Goal: Task Accomplishment & Management: Manage account settings

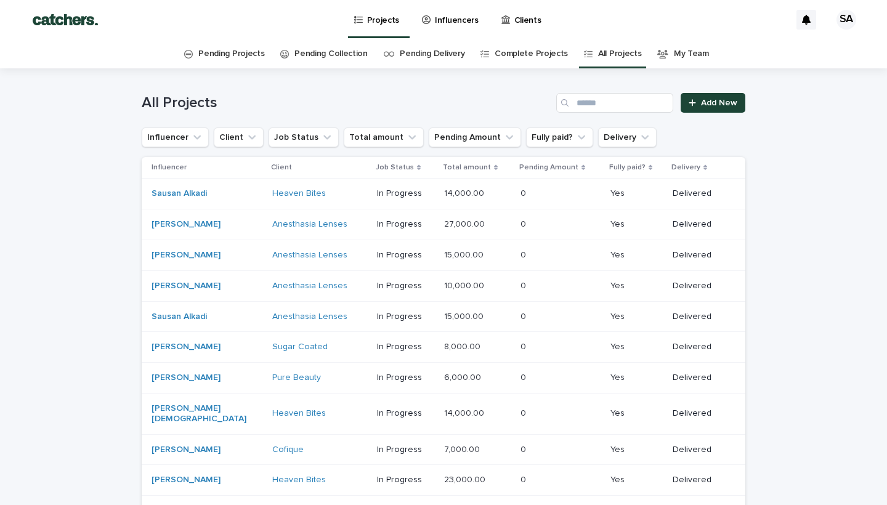
click at [454, 47] on link "Pending Delivery" at bounding box center [432, 53] width 65 height 29
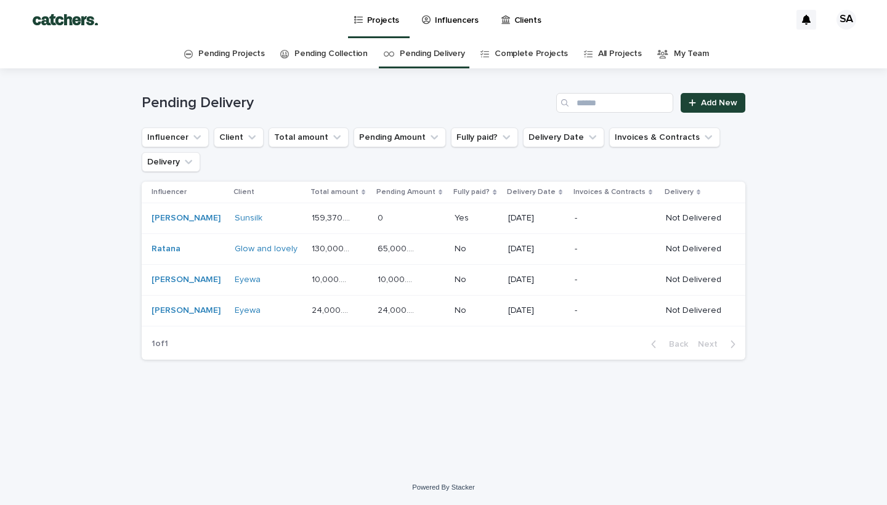
click at [267, 308] on div "Eyewa" at bounding box center [268, 310] width 67 height 10
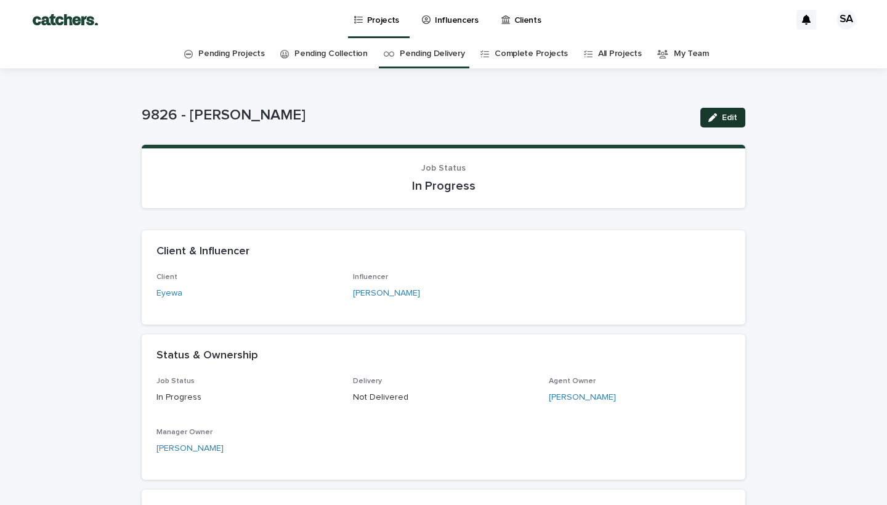
click at [724, 113] on span "Edit" at bounding box center [729, 117] width 15 height 9
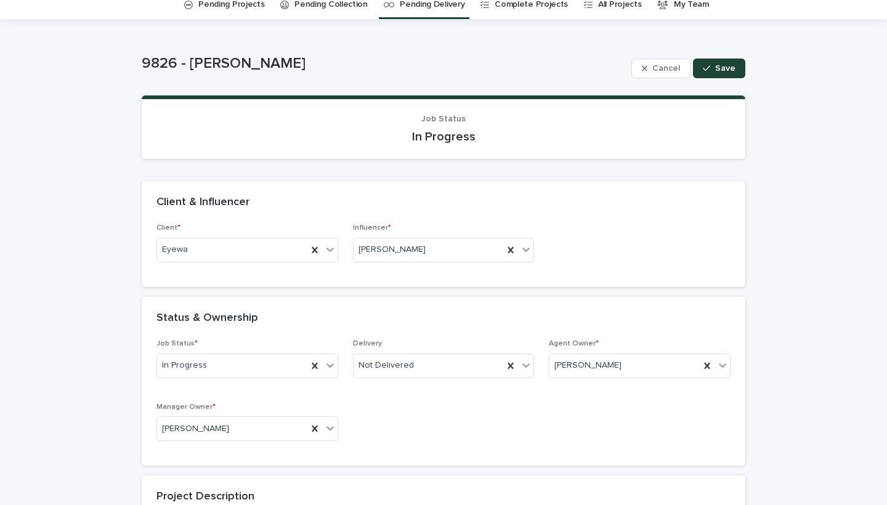
scroll to position [54, 0]
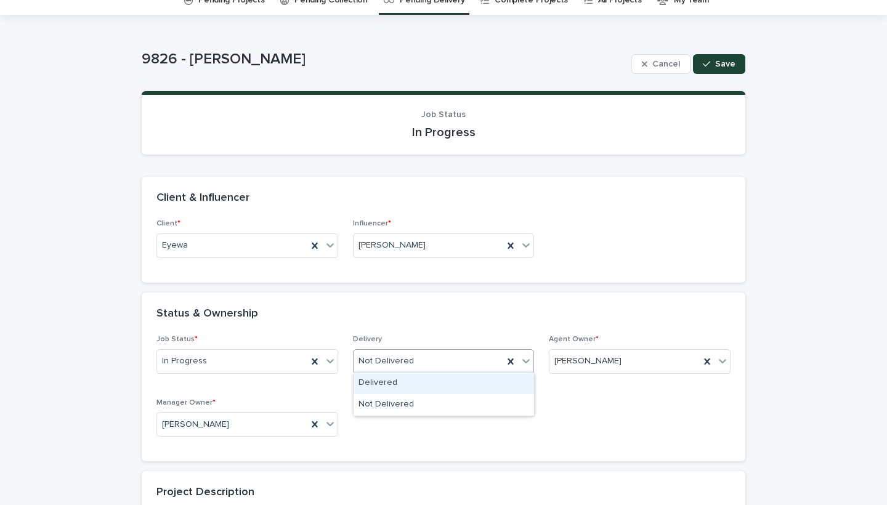
click at [423, 361] on div "Not Delivered" at bounding box center [428, 361] width 150 height 20
click at [411, 381] on div "Delivered" at bounding box center [443, 384] width 180 height 22
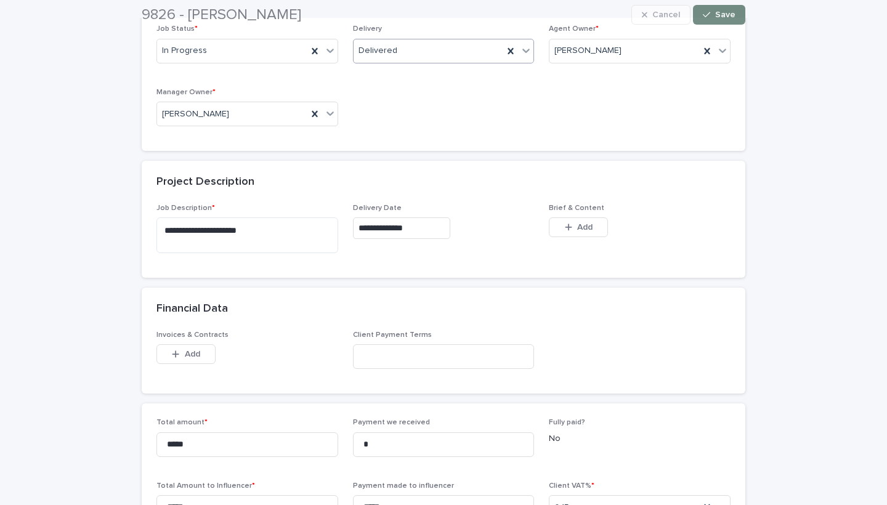
scroll to position [408, 0]
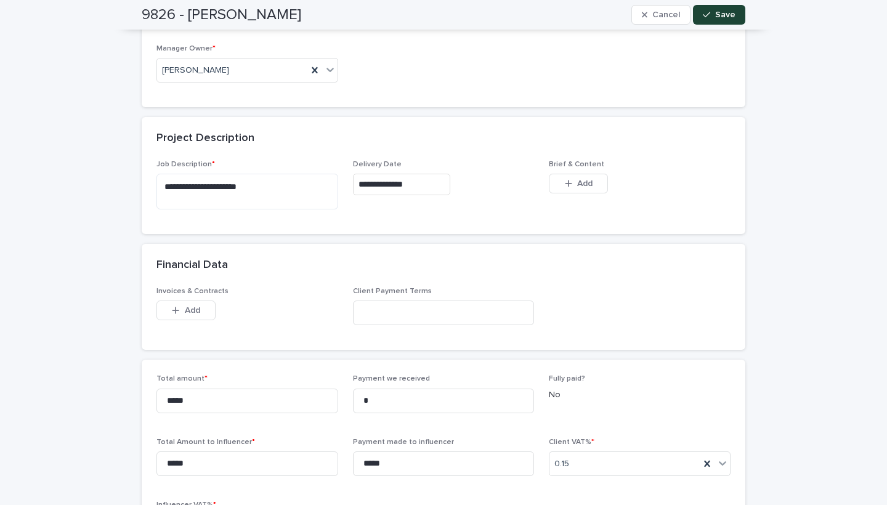
click at [425, 184] on input "**********" at bounding box center [401, 185] width 97 height 22
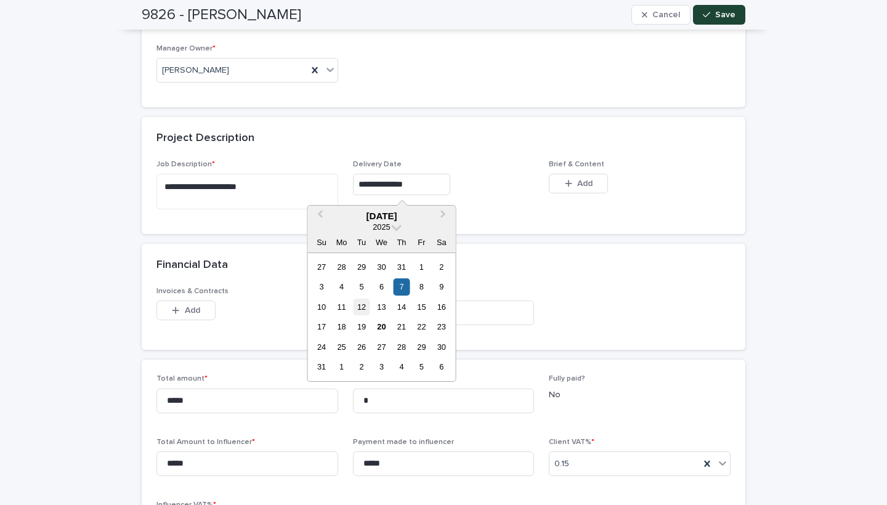
click at [363, 308] on div "12" at bounding box center [361, 307] width 17 height 17
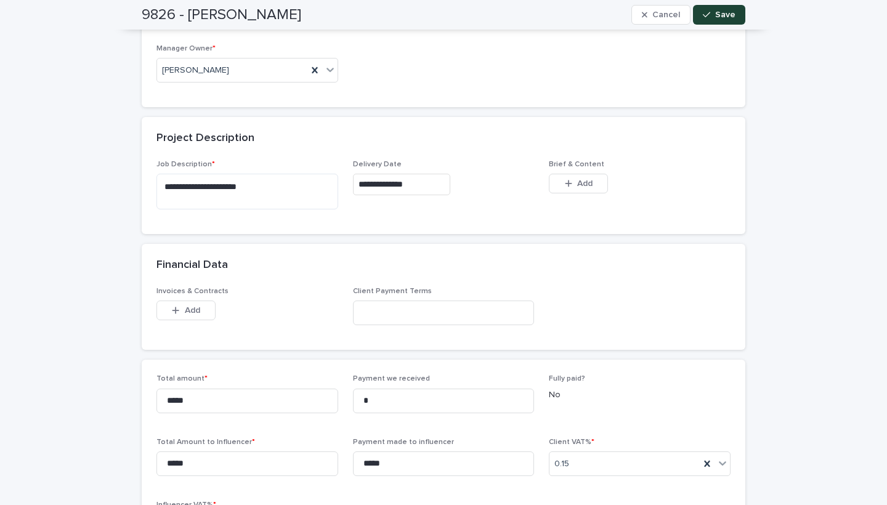
type input "**********"
click at [724, 13] on span "Save" at bounding box center [725, 14] width 20 height 9
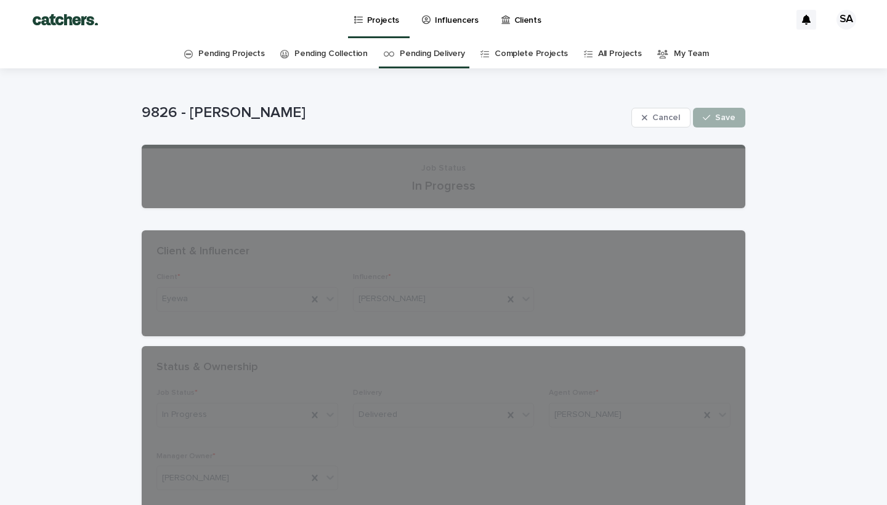
scroll to position [0, 0]
click at [533, 111] on p "9826 - [PERSON_NAME]" at bounding box center [384, 113] width 485 height 18
click at [424, 57] on link "Pending Delivery" at bounding box center [432, 53] width 65 height 29
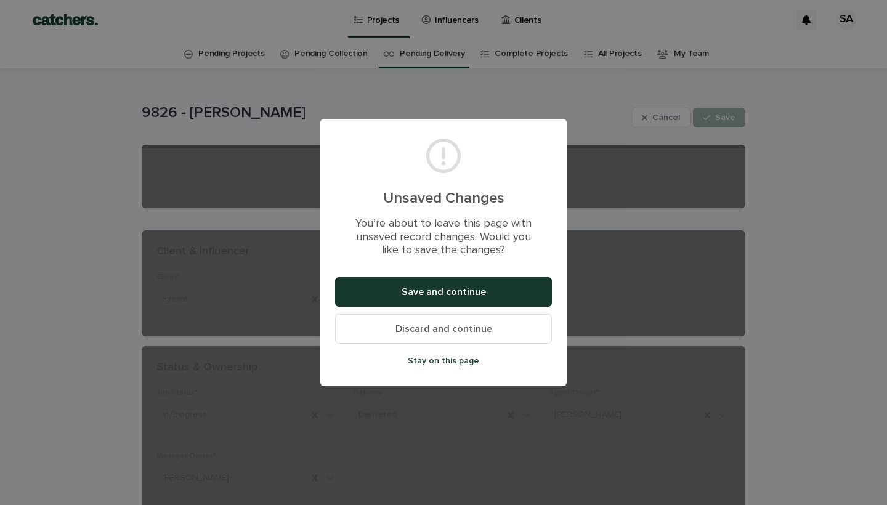
click at [443, 282] on button "Save and continue" at bounding box center [443, 292] width 217 height 30
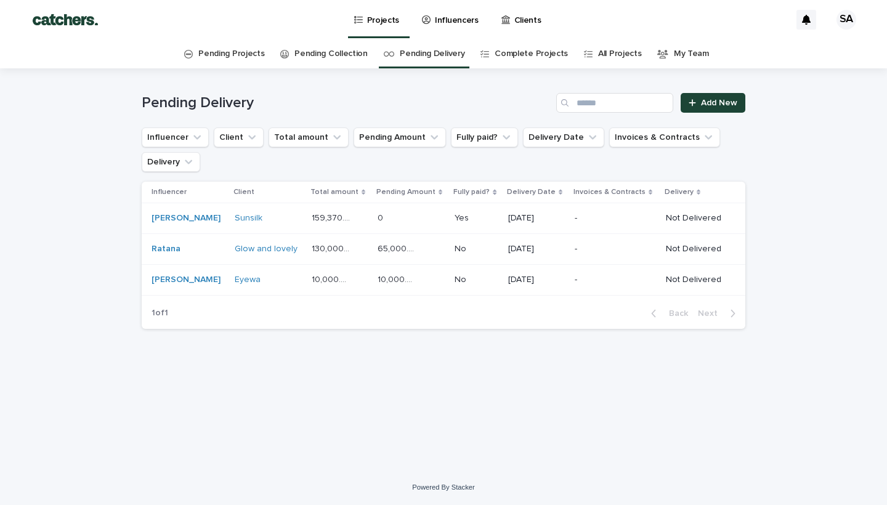
click at [512, 30] on link "Clients" at bounding box center [523, 19] width 47 height 38
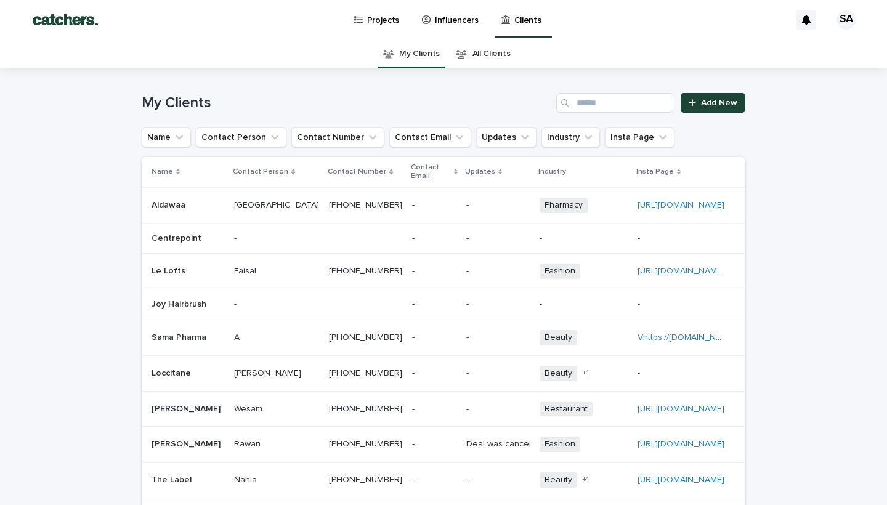
click at [483, 60] on link "All Clients" at bounding box center [491, 53] width 38 height 29
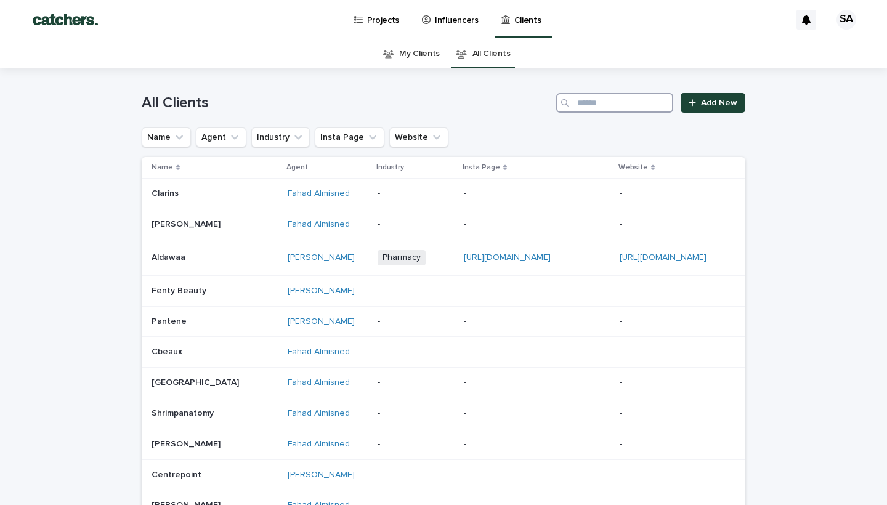
click at [610, 99] on input "Search" at bounding box center [614, 103] width 117 height 20
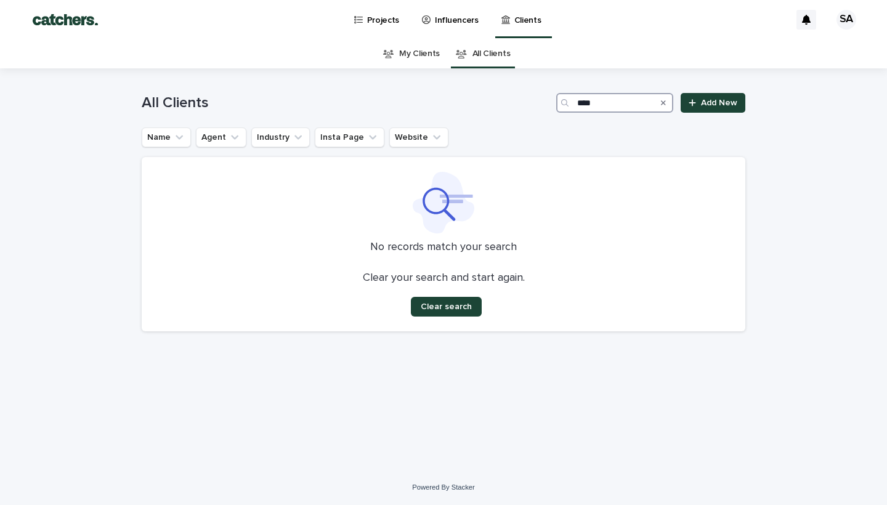
type input "****"
click at [426, 52] on link "My Clients" at bounding box center [419, 53] width 41 height 29
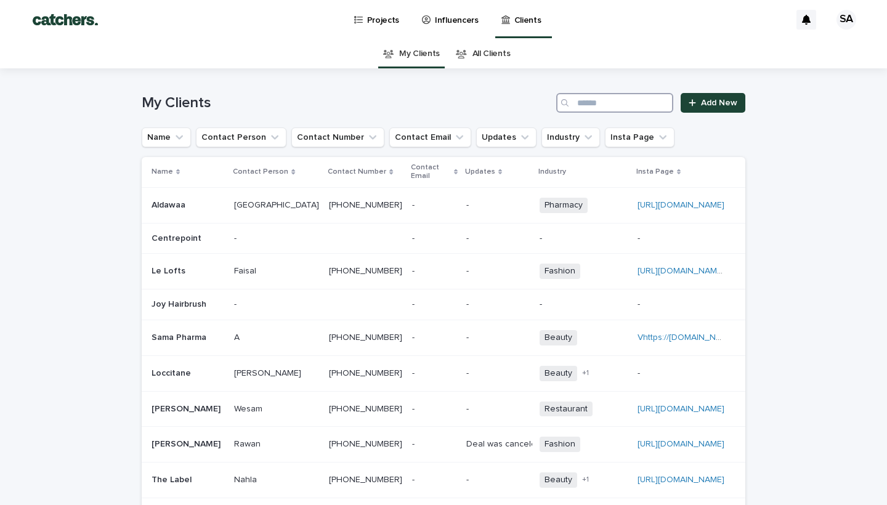
click at [597, 103] on input "Search" at bounding box center [614, 103] width 117 height 20
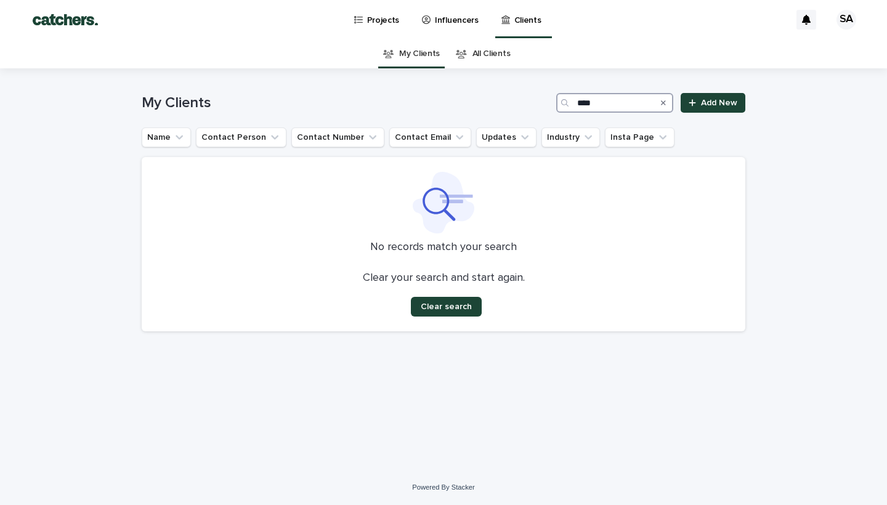
type input "****"
click at [383, 14] on p "Projects" at bounding box center [383, 13] width 33 height 26
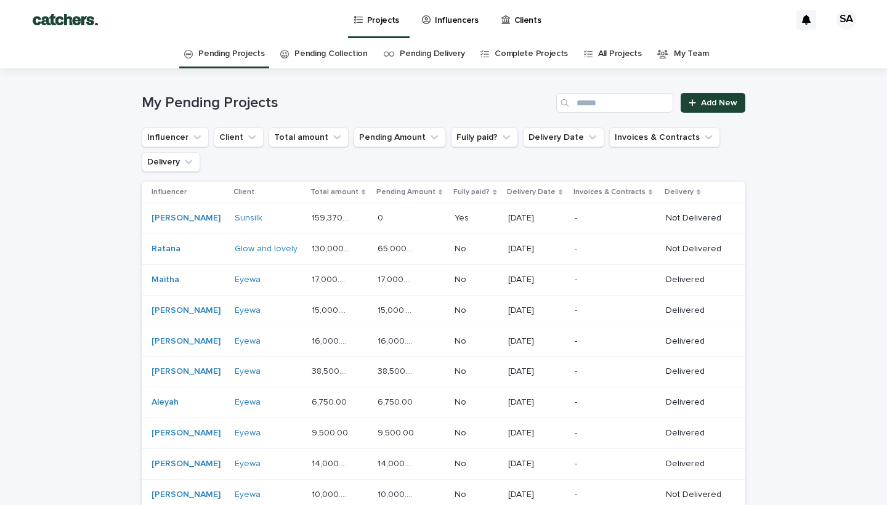
click at [516, 19] on p "Clients" at bounding box center [527, 13] width 27 height 26
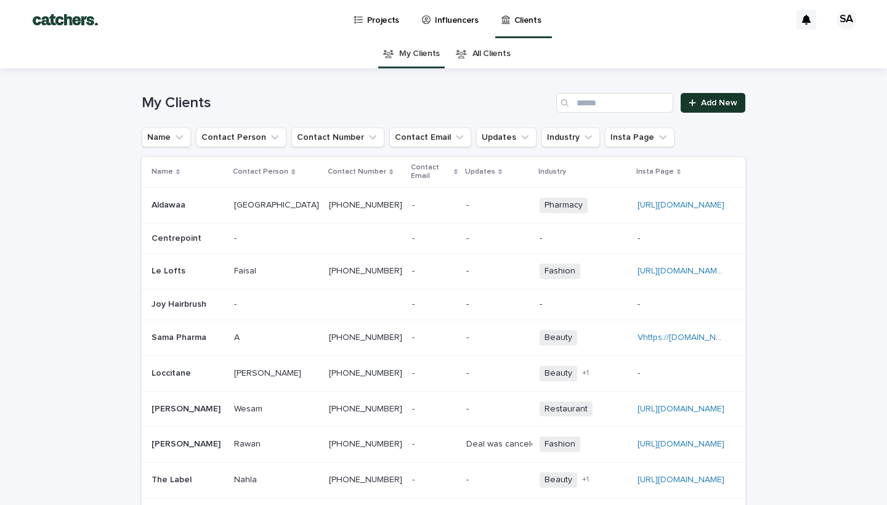
click at [714, 100] on span "Add New" at bounding box center [719, 103] width 36 height 9
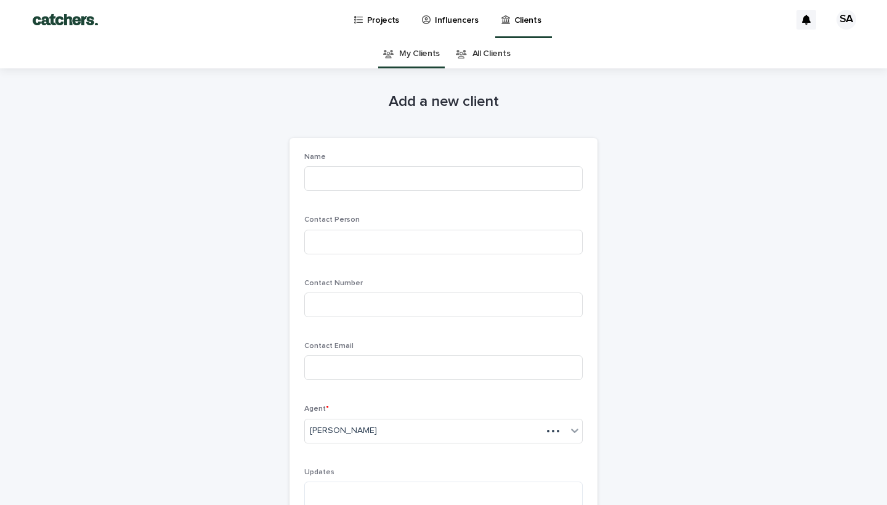
scroll to position [39, 0]
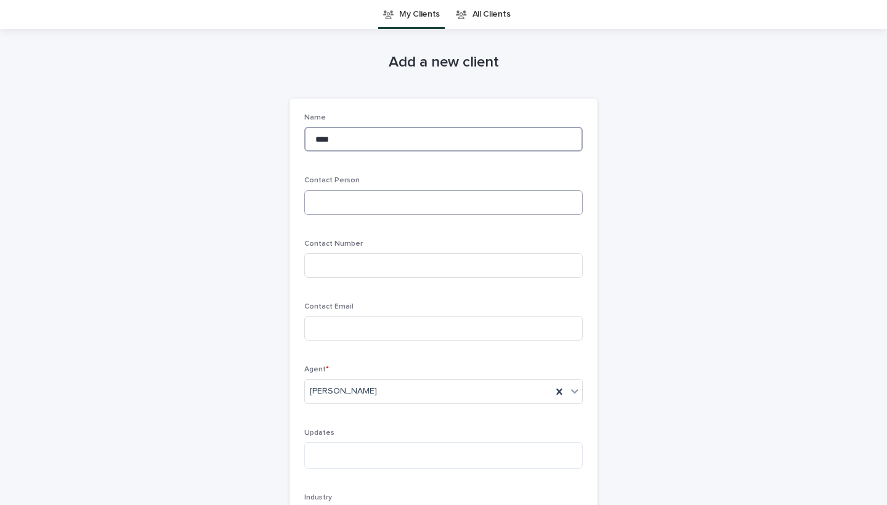
type input "****"
click at [342, 201] on input at bounding box center [443, 202] width 278 height 25
type input "****"
drag, startPoint x: 344, startPoint y: 220, endPoint x: 333, endPoint y: 257, distance: 38.2
click at [333, 257] on input at bounding box center [443, 265] width 278 height 25
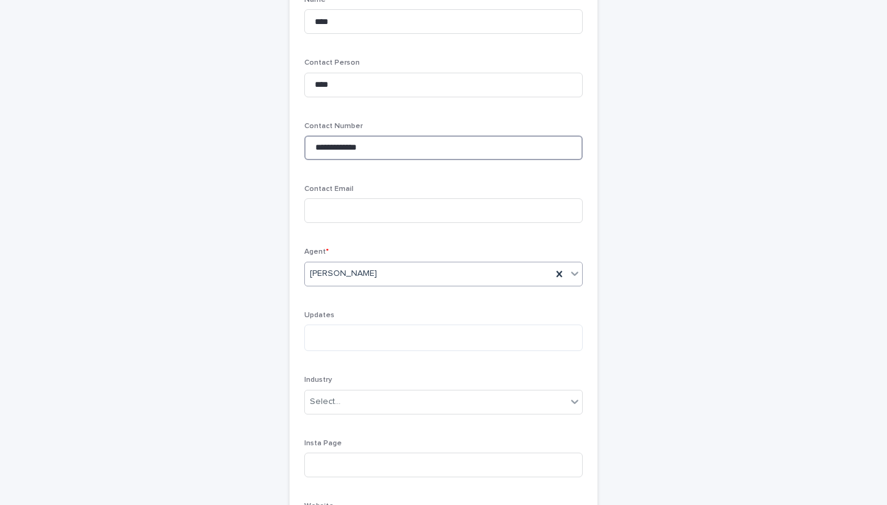
scroll to position [163, 0]
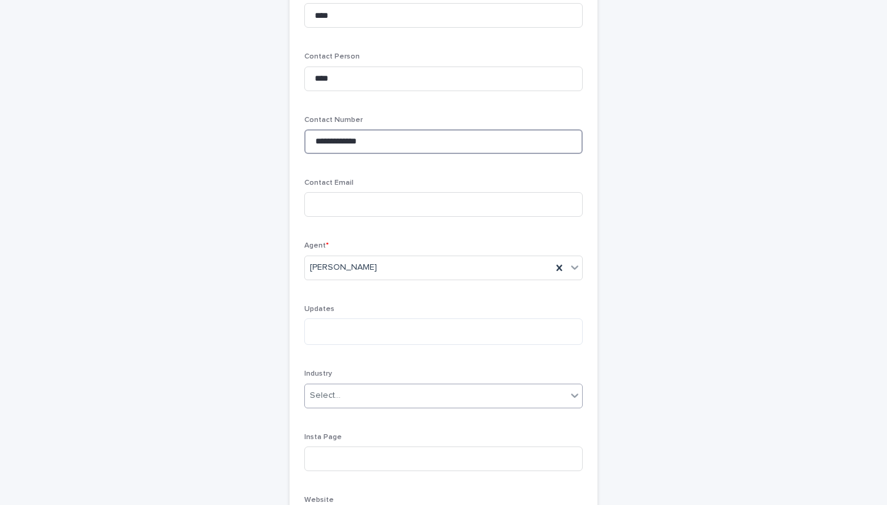
type input "**********"
click at [331, 390] on div "Select..." at bounding box center [325, 395] width 31 height 13
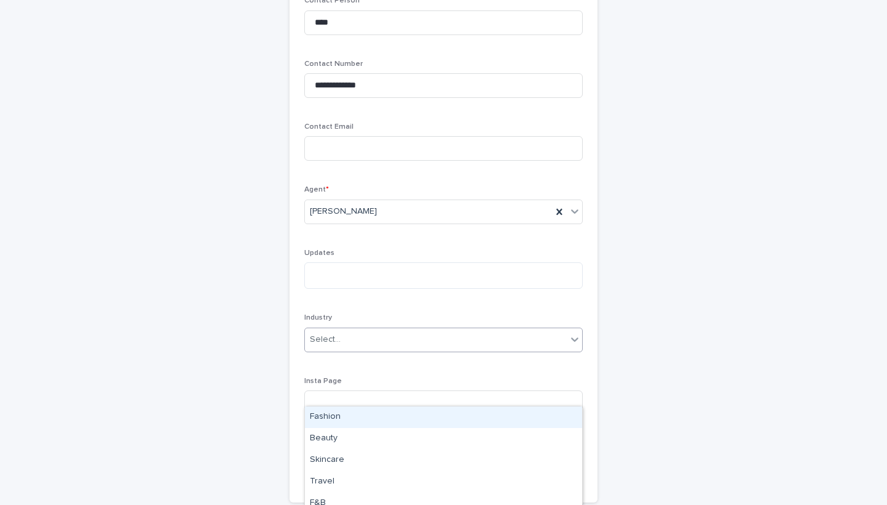
scroll to position [222, 0]
click at [379, 333] on div "Select..." at bounding box center [436, 337] width 262 height 20
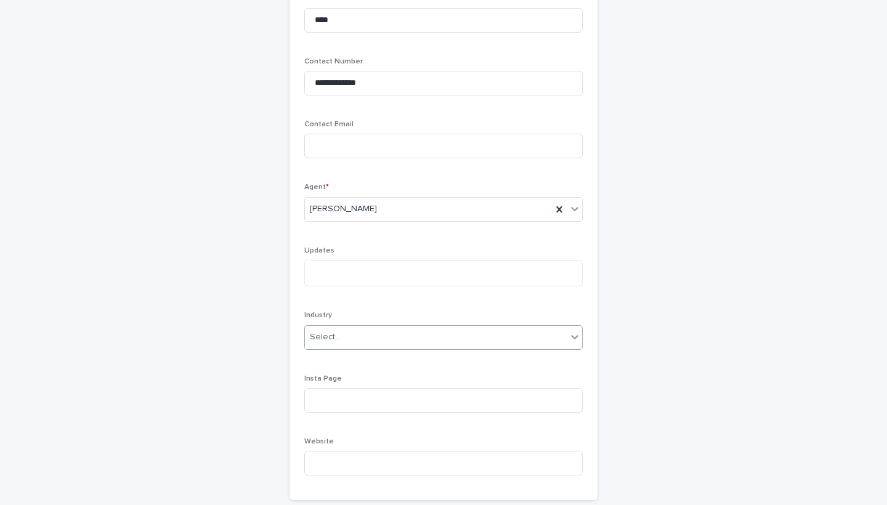
click at [386, 332] on div "Select..." at bounding box center [436, 337] width 262 height 20
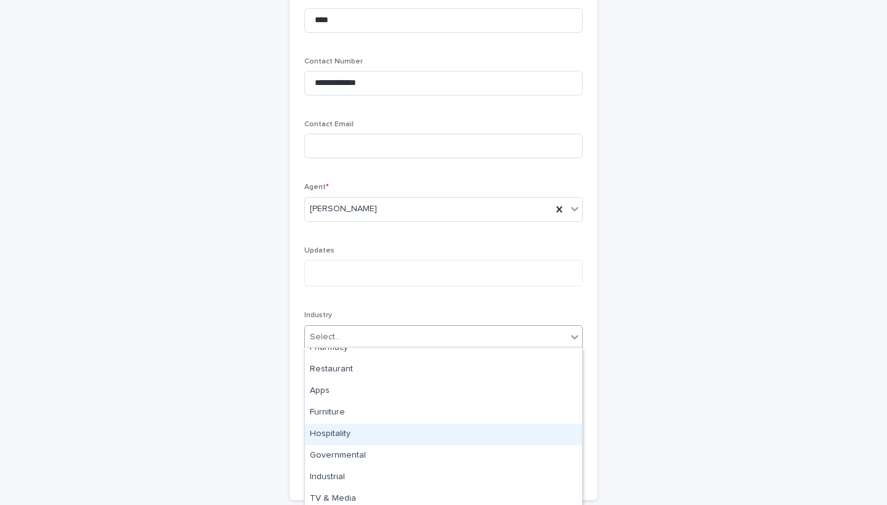
click at [355, 442] on div "Hospitality" at bounding box center [443, 435] width 277 height 22
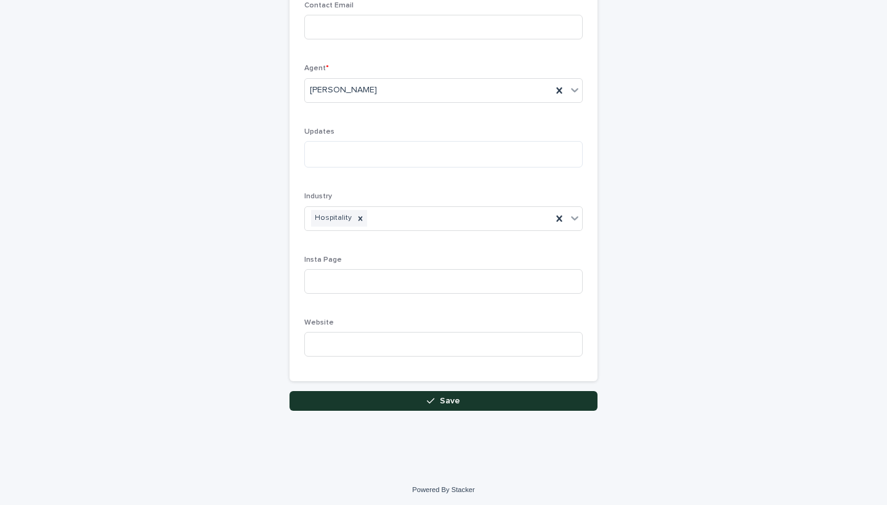
click at [366, 400] on button "Save" at bounding box center [443, 401] width 308 height 20
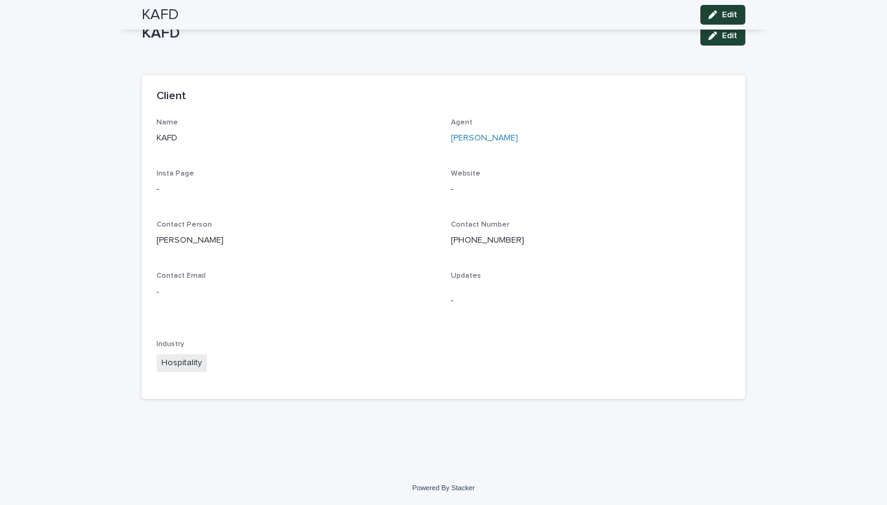
scroll to position [78, 0]
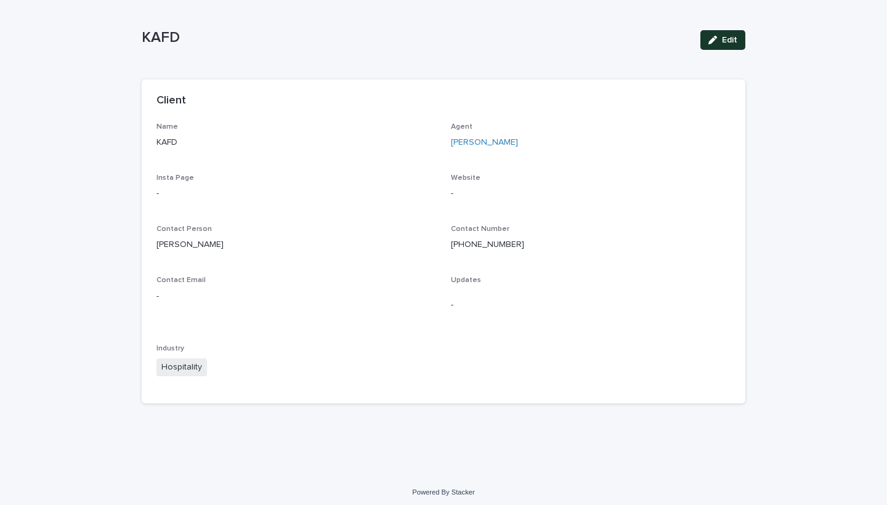
click at [724, 41] on span "Edit" at bounding box center [729, 40] width 15 height 9
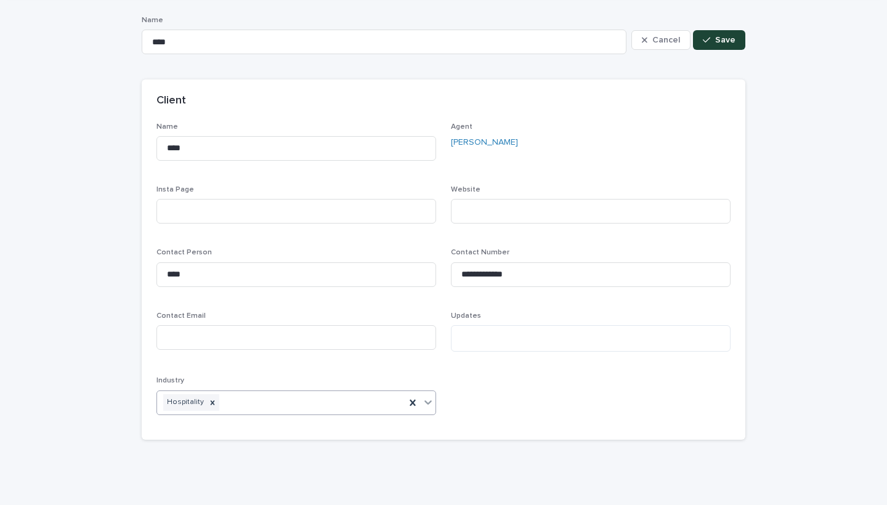
click at [278, 405] on div "Hospitality" at bounding box center [281, 403] width 248 height 22
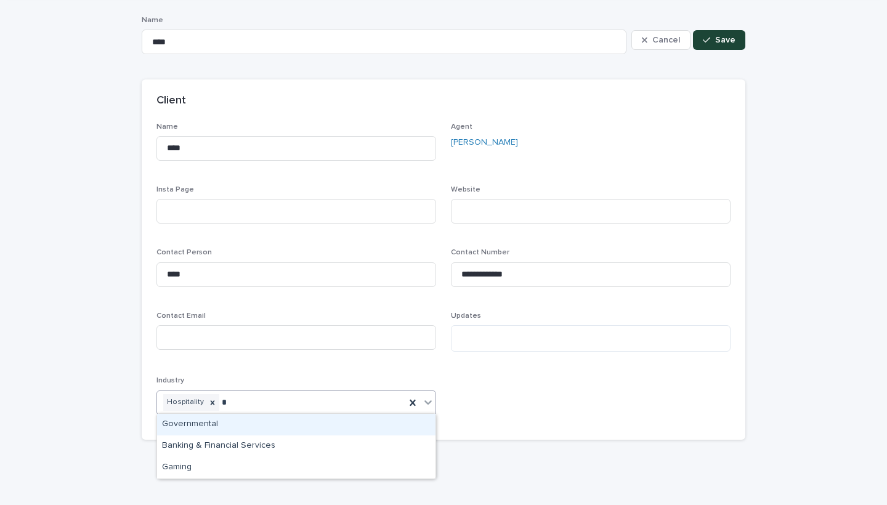
type input "**"
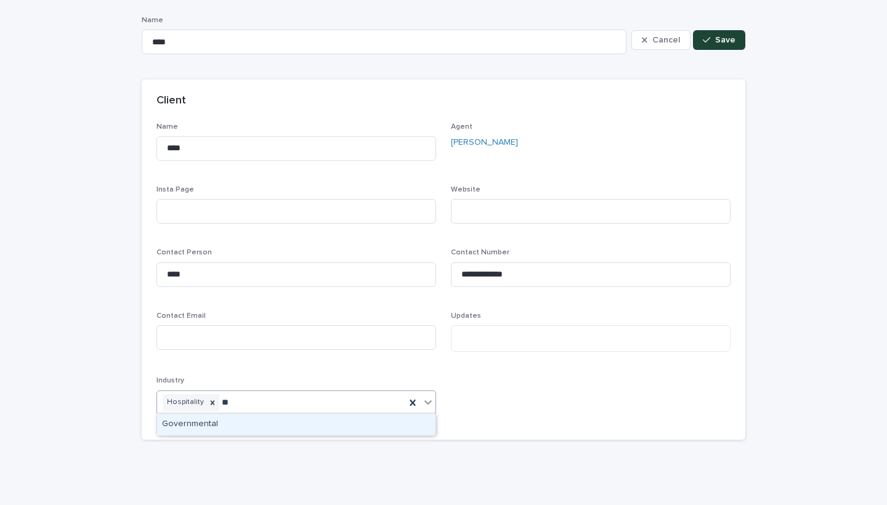
click at [262, 425] on div "Governmental" at bounding box center [296, 425] width 278 height 22
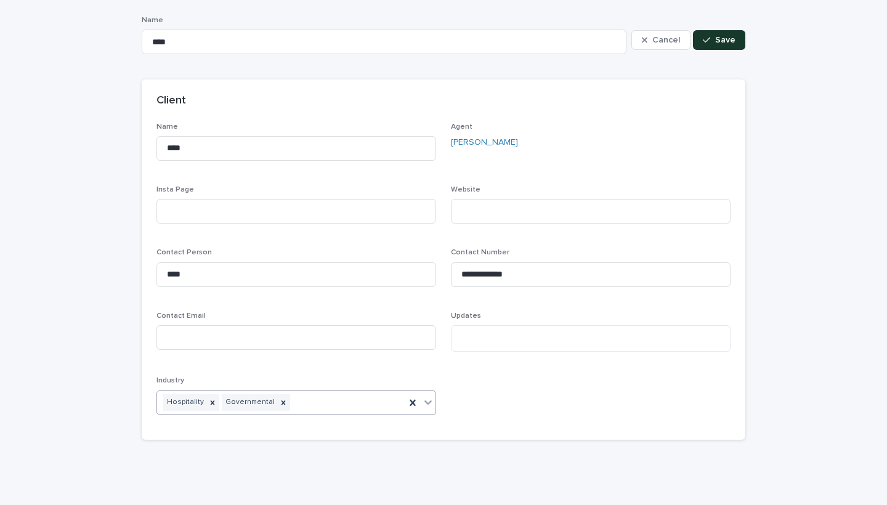
click at [704, 43] on icon "button" at bounding box center [706, 40] width 7 height 9
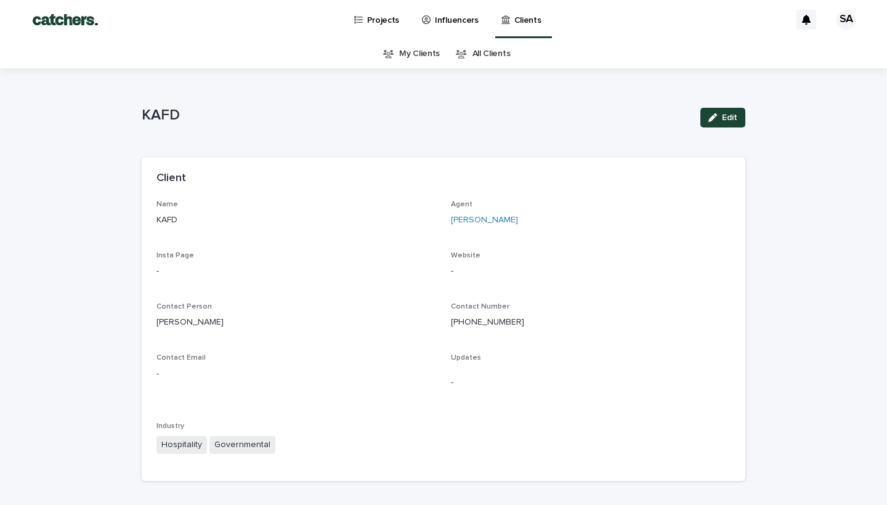
scroll to position [0, 0]
click at [381, 23] on p "Projects" at bounding box center [383, 13] width 33 height 26
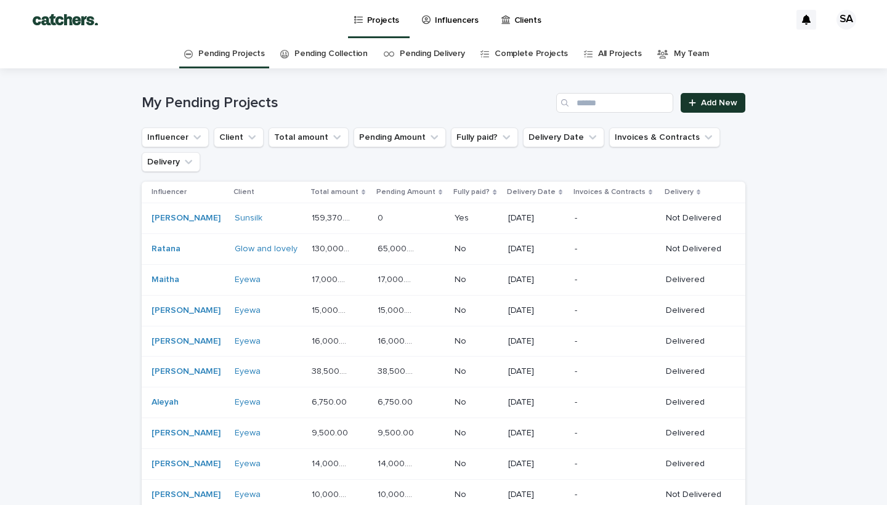
click at [709, 104] on span "Add New" at bounding box center [719, 103] width 36 height 9
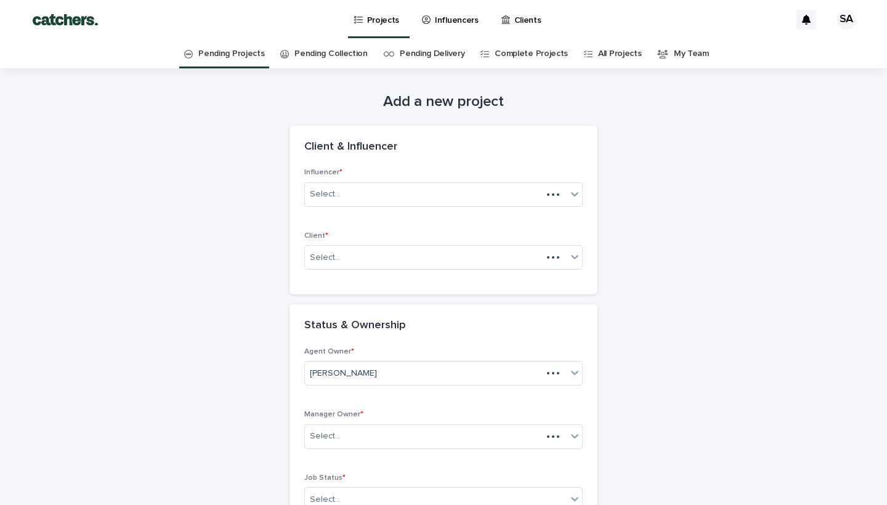
scroll to position [39, 0]
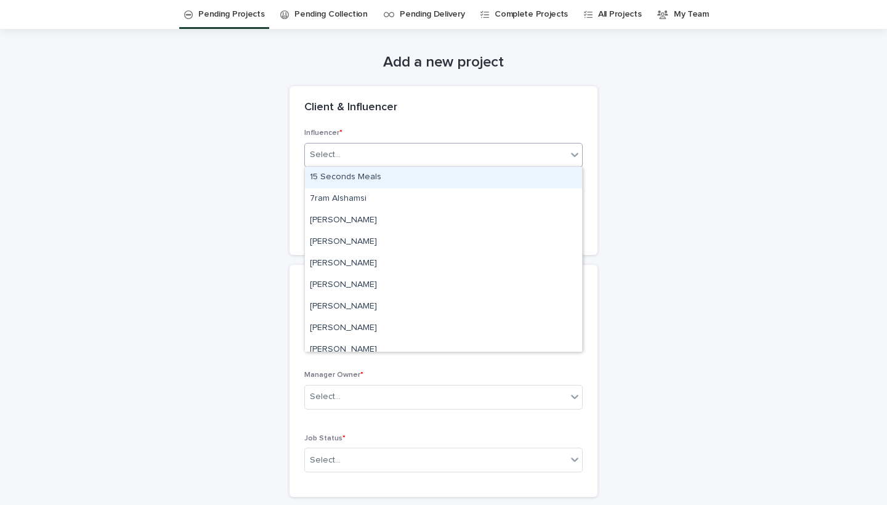
click at [389, 158] on div "Select..." at bounding box center [436, 155] width 262 height 20
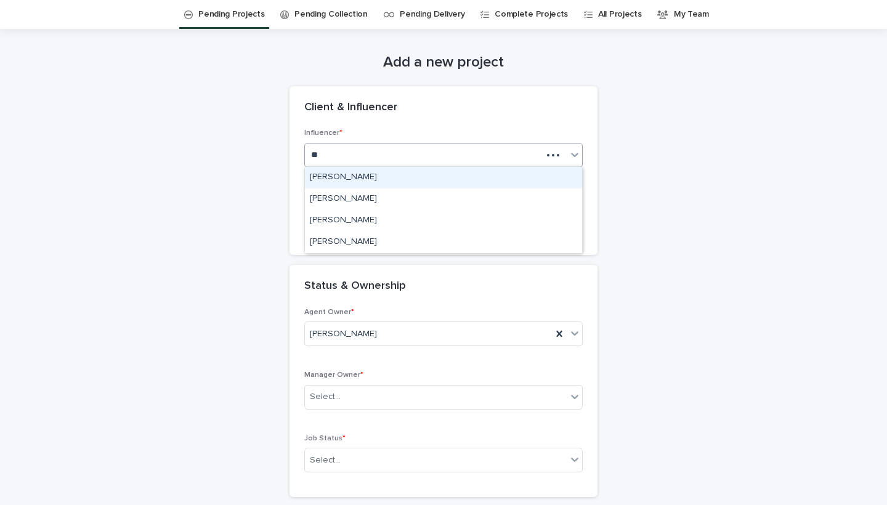
type input "*"
type input "***"
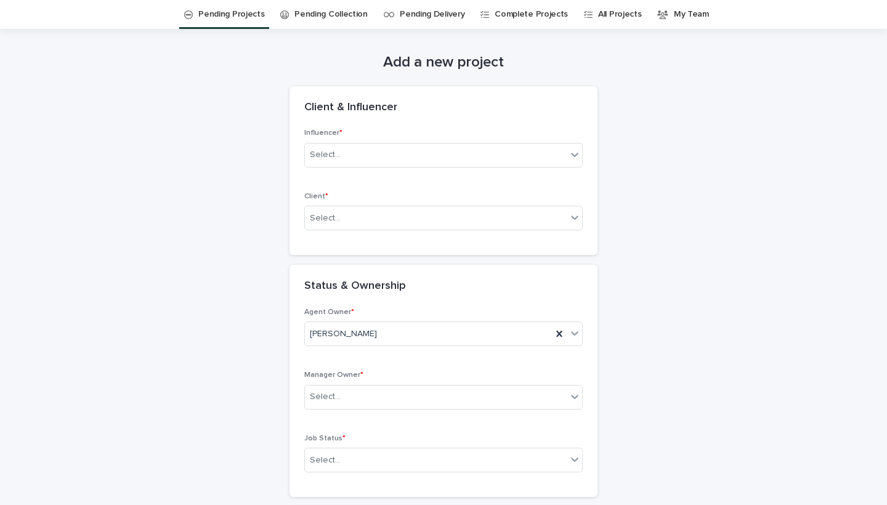
click at [361, 100] on div "Client & Influencer" at bounding box center [443, 107] width 308 height 43
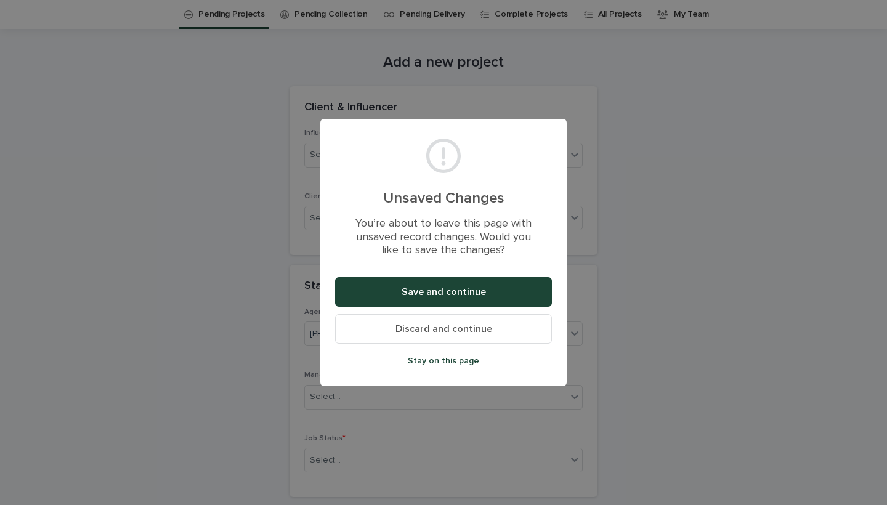
click at [445, 320] on button "Discard and continue" at bounding box center [443, 329] width 217 height 30
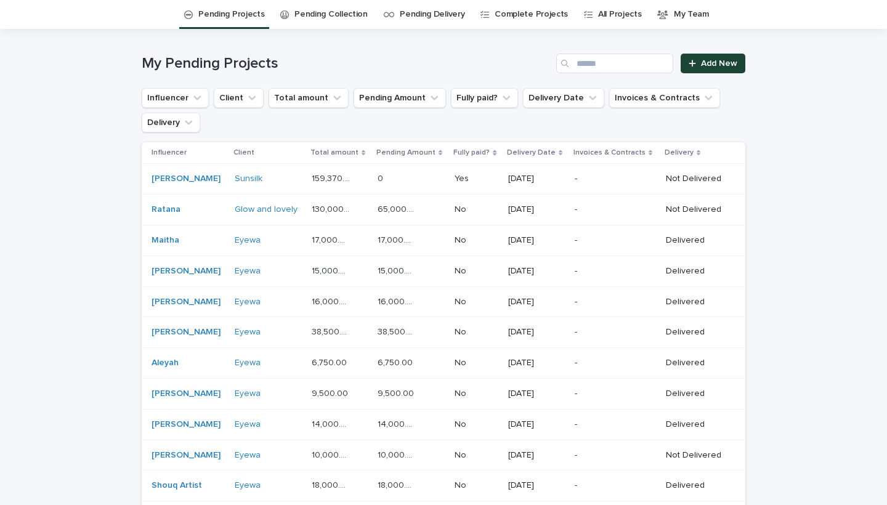
scroll to position [39, 0]
click at [414, 15] on link "Pending Delivery" at bounding box center [432, 14] width 65 height 29
